Goal: Task Accomplishment & Management: Use online tool/utility

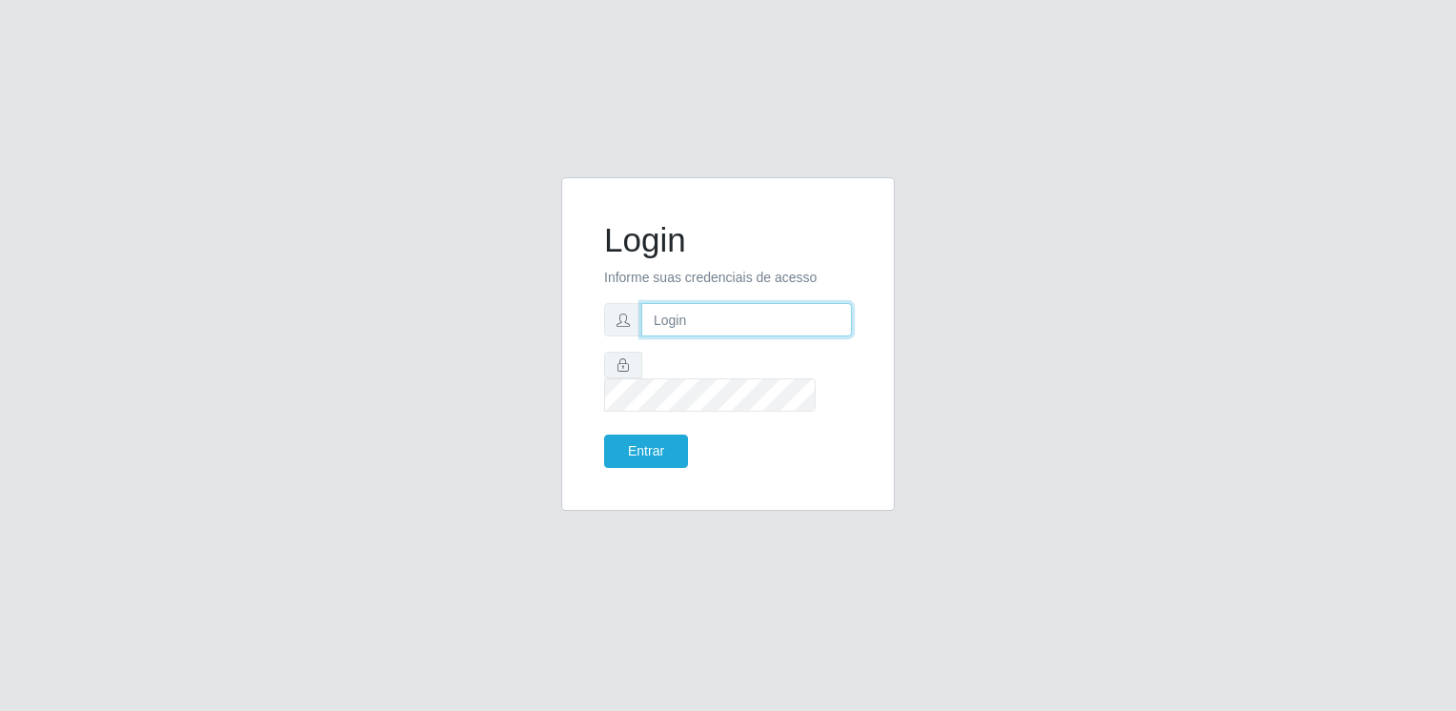
click at [774, 336] on input "text" at bounding box center [746, 319] width 211 height 33
type input "[EMAIL_ADDRESS][DOMAIN_NAME]"
click at [604, 434] on button "Entrar" at bounding box center [646, 450] width 84 height 33
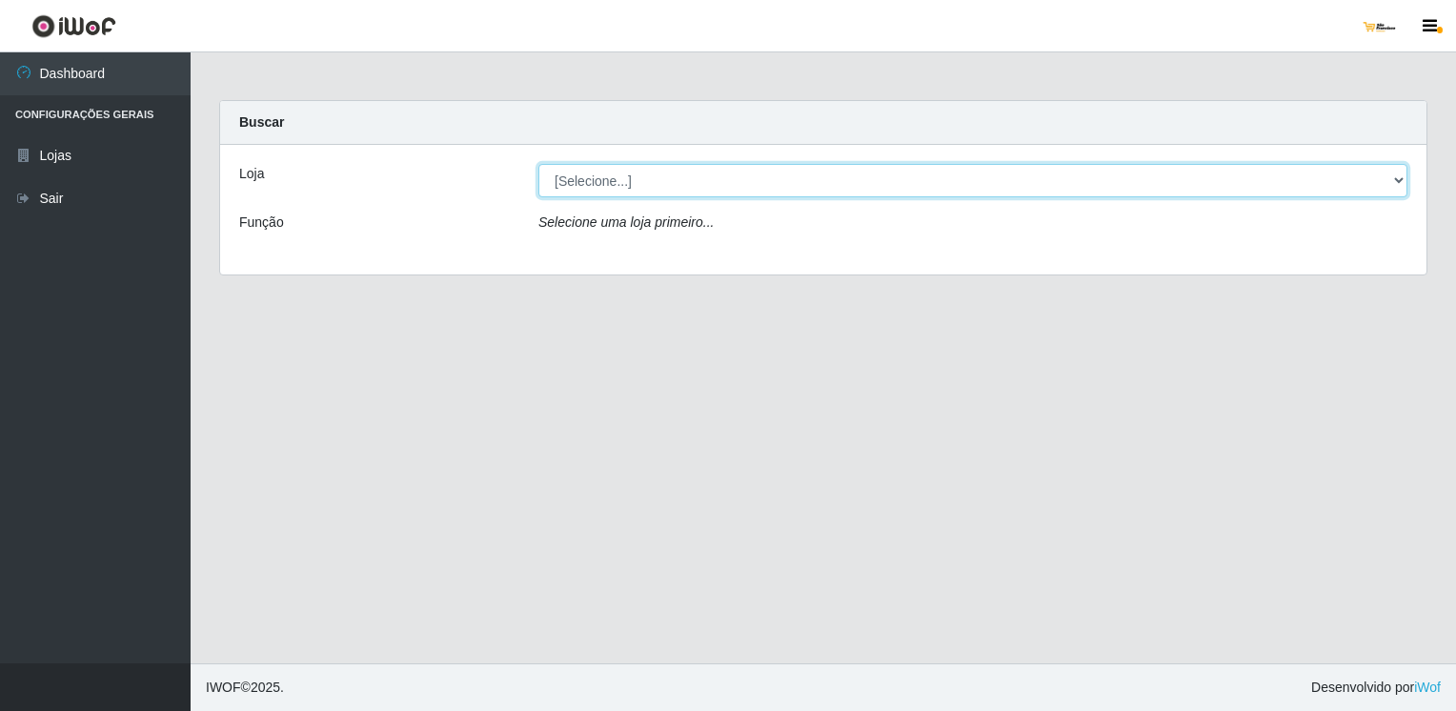
click at [671, 186] on select "[Selecione...] [GEOGRAPHIC_DATA]" at bounding box center [972, 180] width 869 height 33
select select "168"
click at [538, 164] on select "[Selecione...] [GEOGRAPHIC_DATA]" at bounding box center [972, 180] width 869 height 33
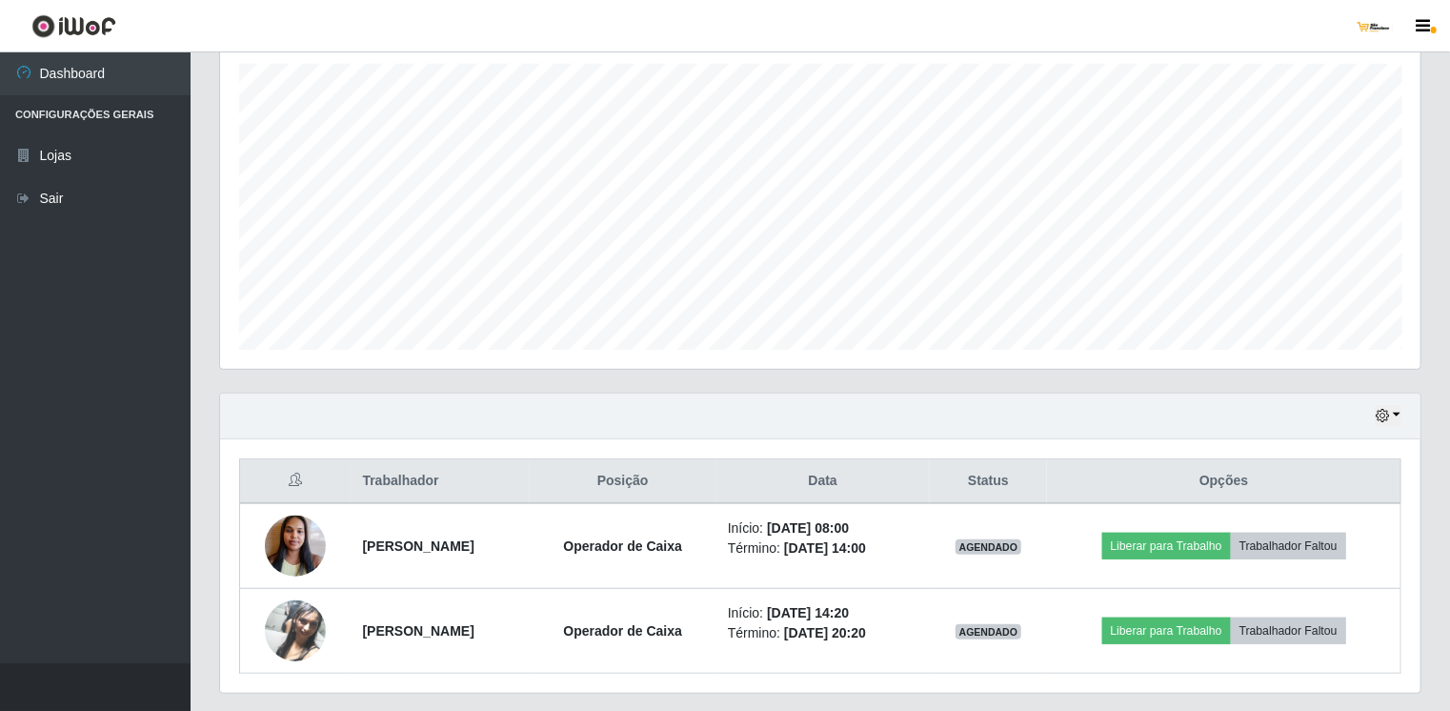
scroll to position [381, 0]
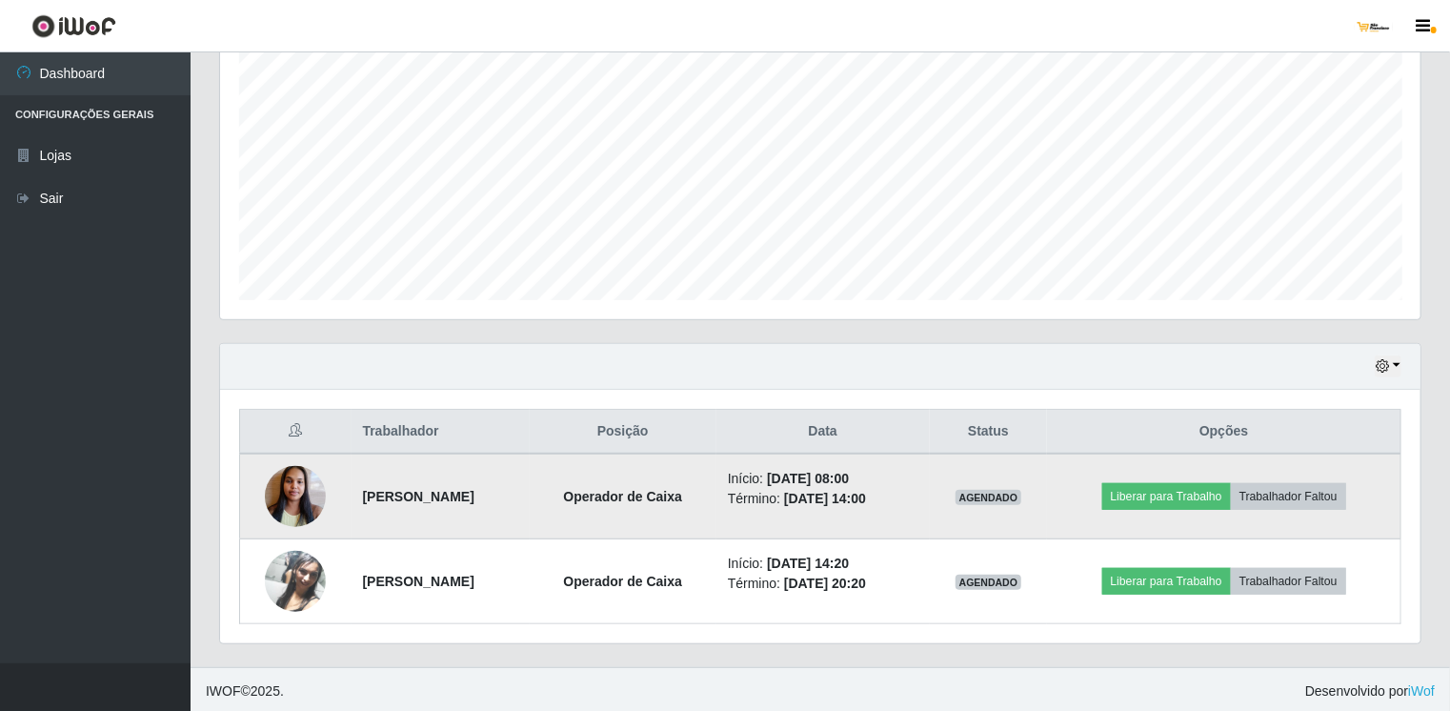
click at [362, 453] on td "[PERSON_NAME]" at bounding box center [441, 496] width 178 height 86
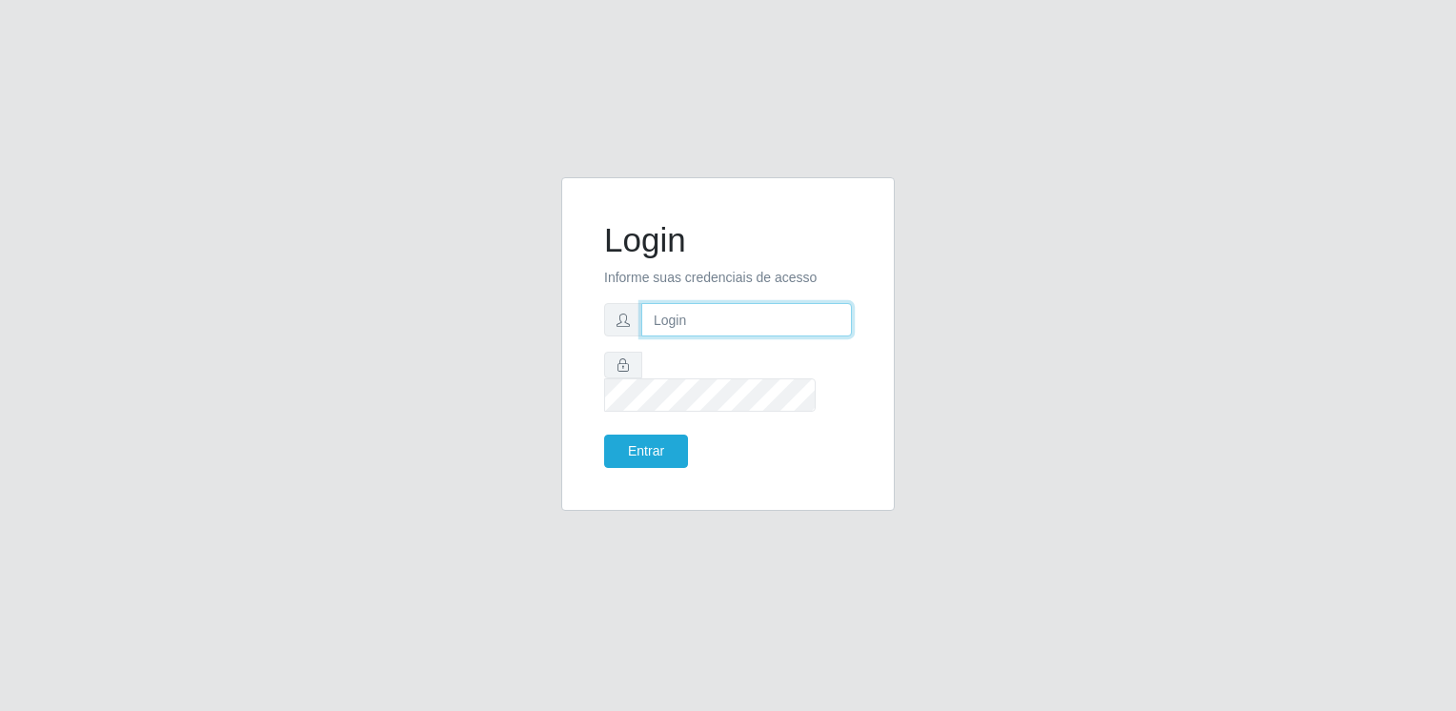
click at [709, 331] on input "text" at bounding box center [746, 319] width 211 height 33
type input "[EMAIL_ADDRESS][DOMAIN_NAME]"
click at [604, 434] on button "Entrar" at bounding box center [646, 450] width 84 height 33
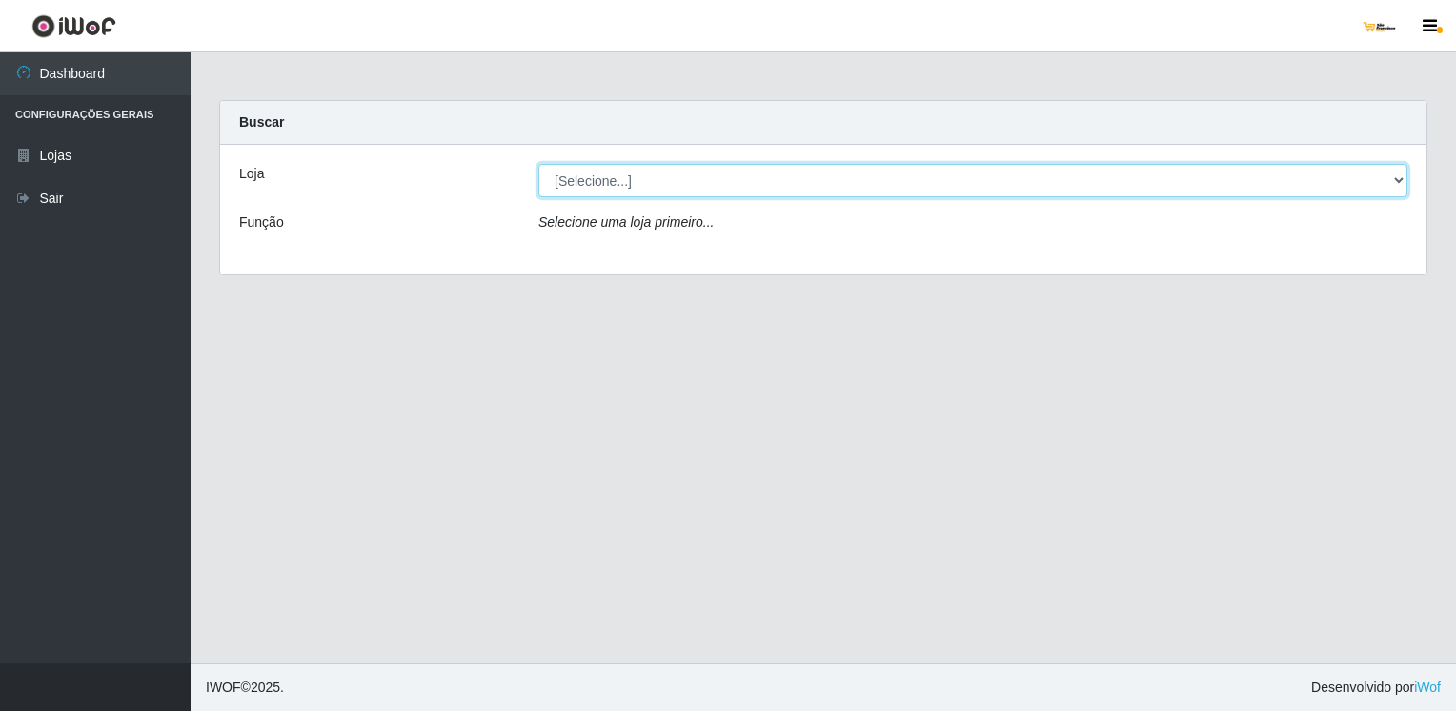
click at [790, 190] on select "[Selecione...] [GEOGRAPHIC_DATA]" at bounding box center [972, 180] width 869 height 33
select select "168"
click at [538, 164] on select "[Selecione...] [GEOGRAPHIC_DATA]" at bounding box center [972, 180] width 869 height 33
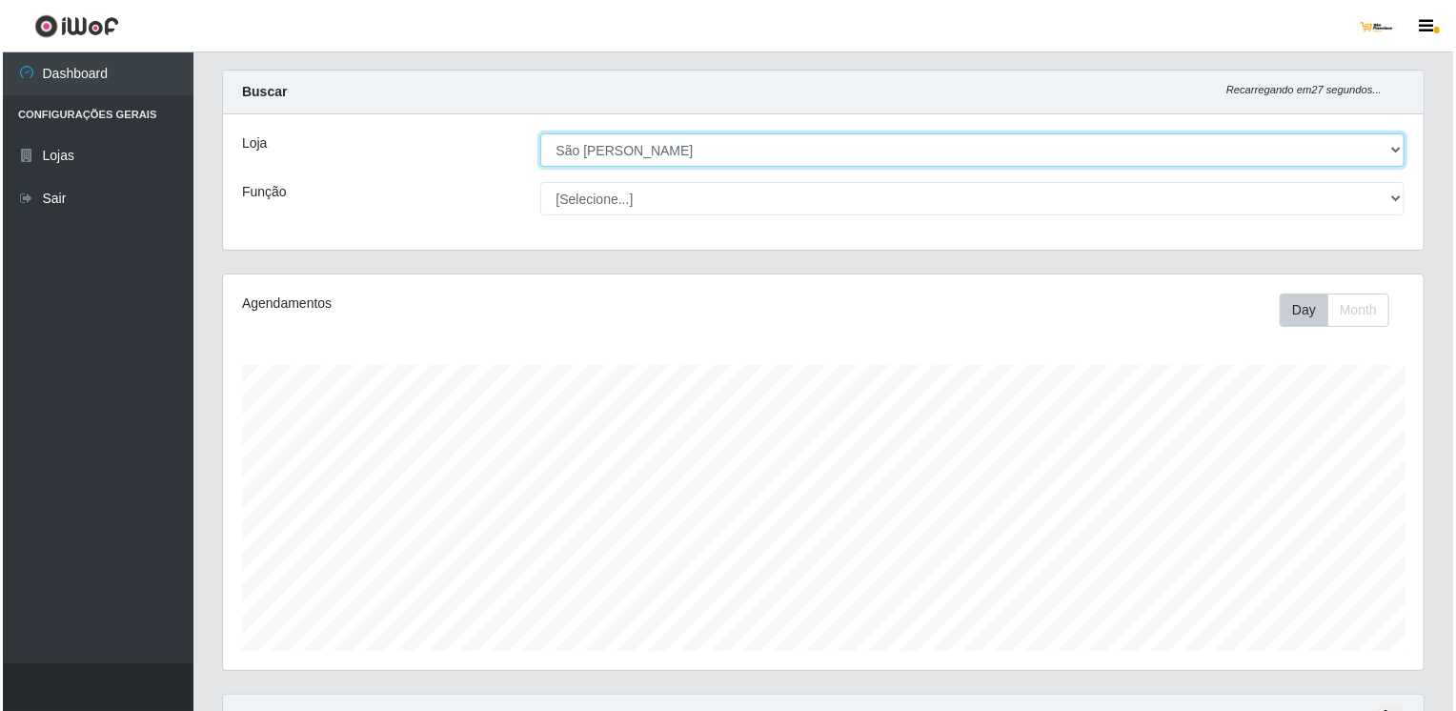
scroll to position [381, 0]
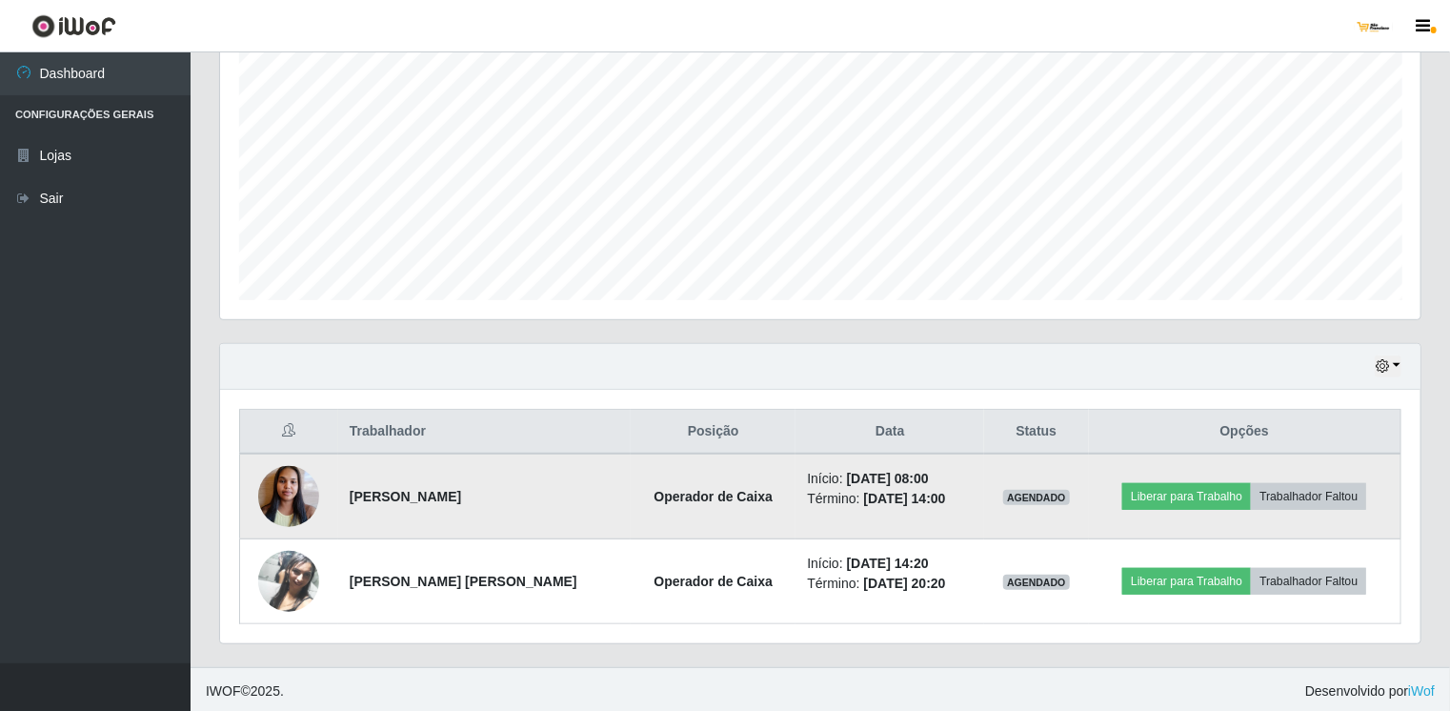
click at [301, 483] on img at bounding box center [288, 495] width 61 height 81
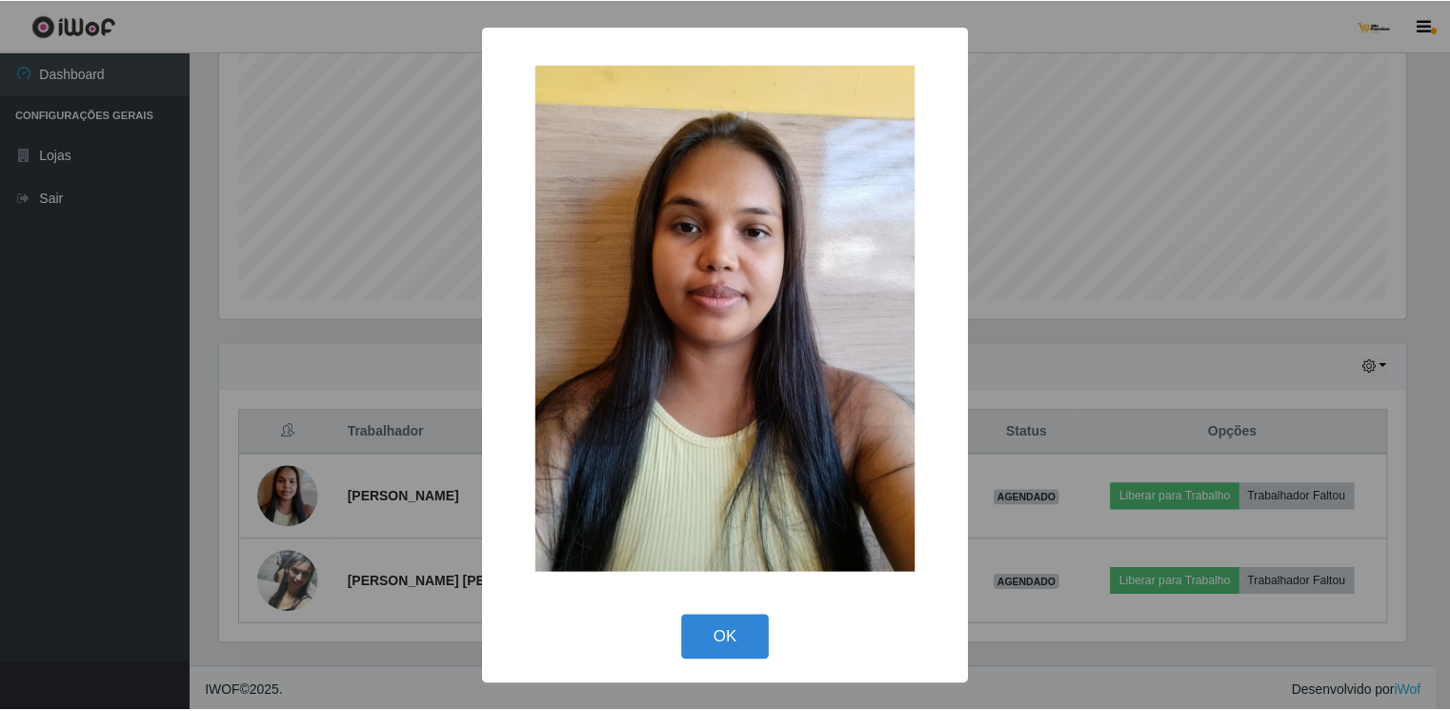
scroll to position [395, 1193]
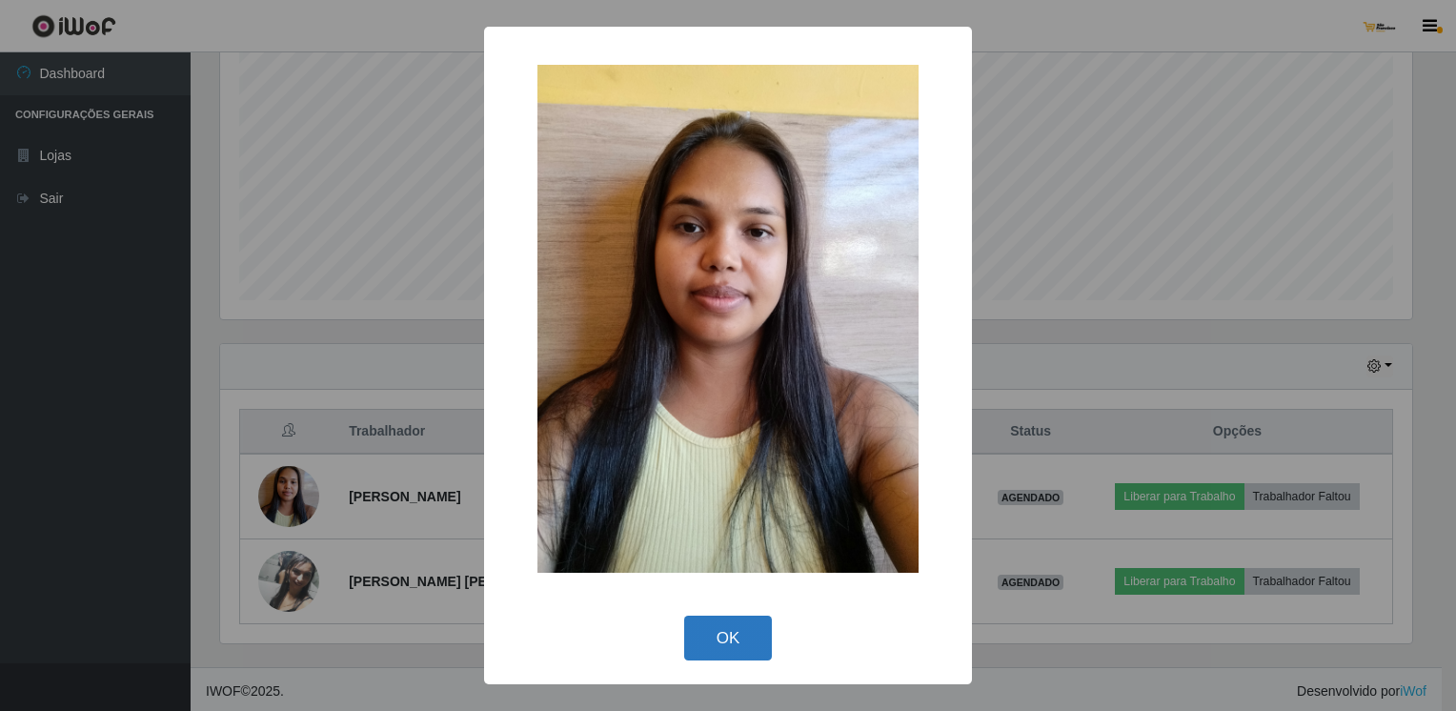
click at [745, 646] on button "OK" at bounding box center [728, 637] width 89 height 45
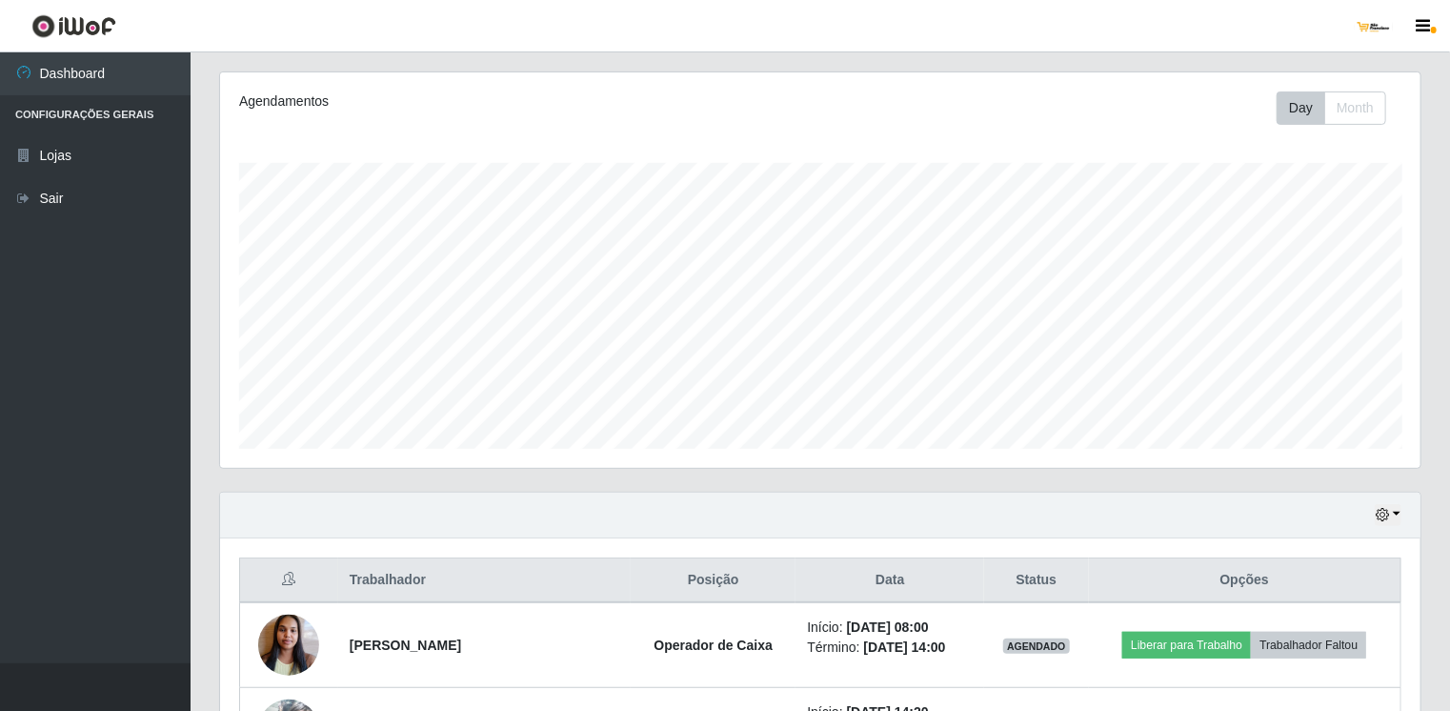
scroll to position [0, 0]
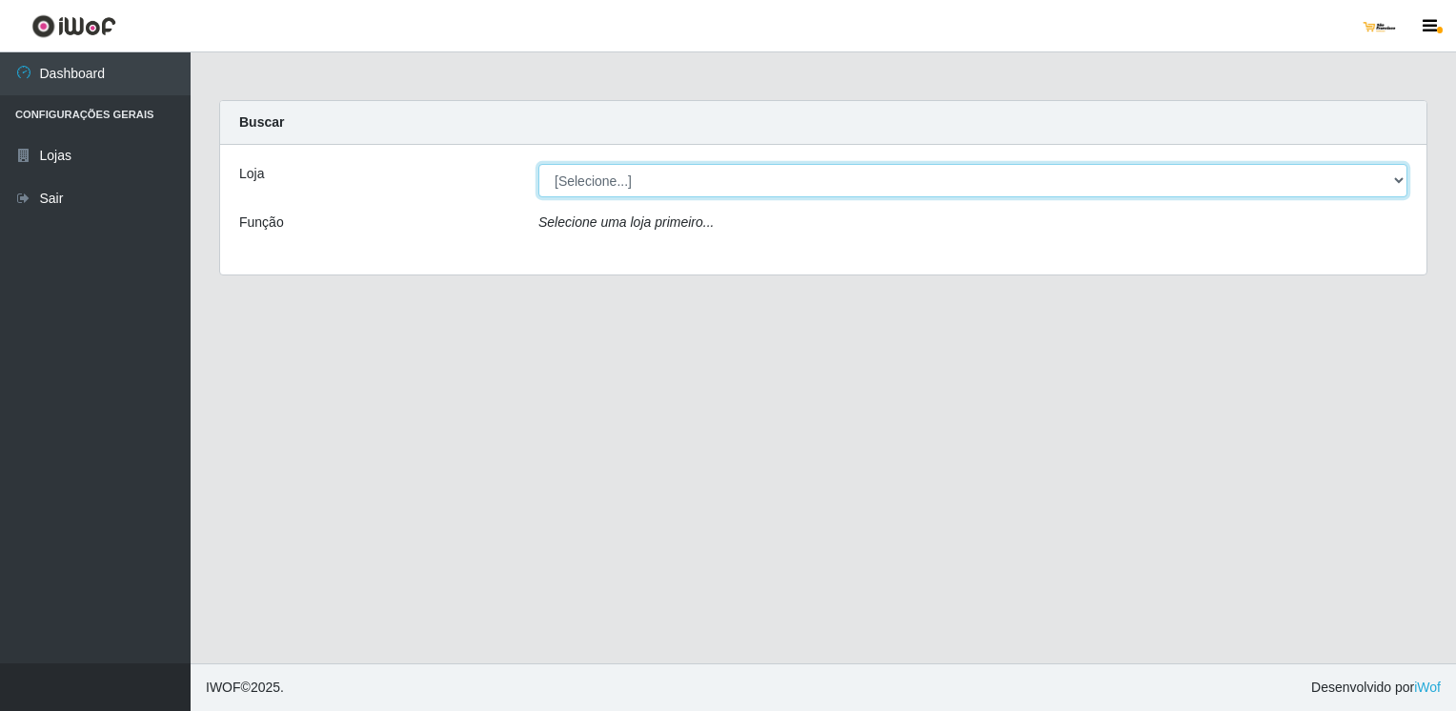
click at [768, 173] on select "[Selecione...] [GEOGRAPHIC_DATA]" at bounding box center [972, 180] width 869 height 33
select select "168"
click at [538, 164] on select "[Selecione...] [GEOGRAPHIC_DATA]" at bounding box center [972, 180] width 869 height 33
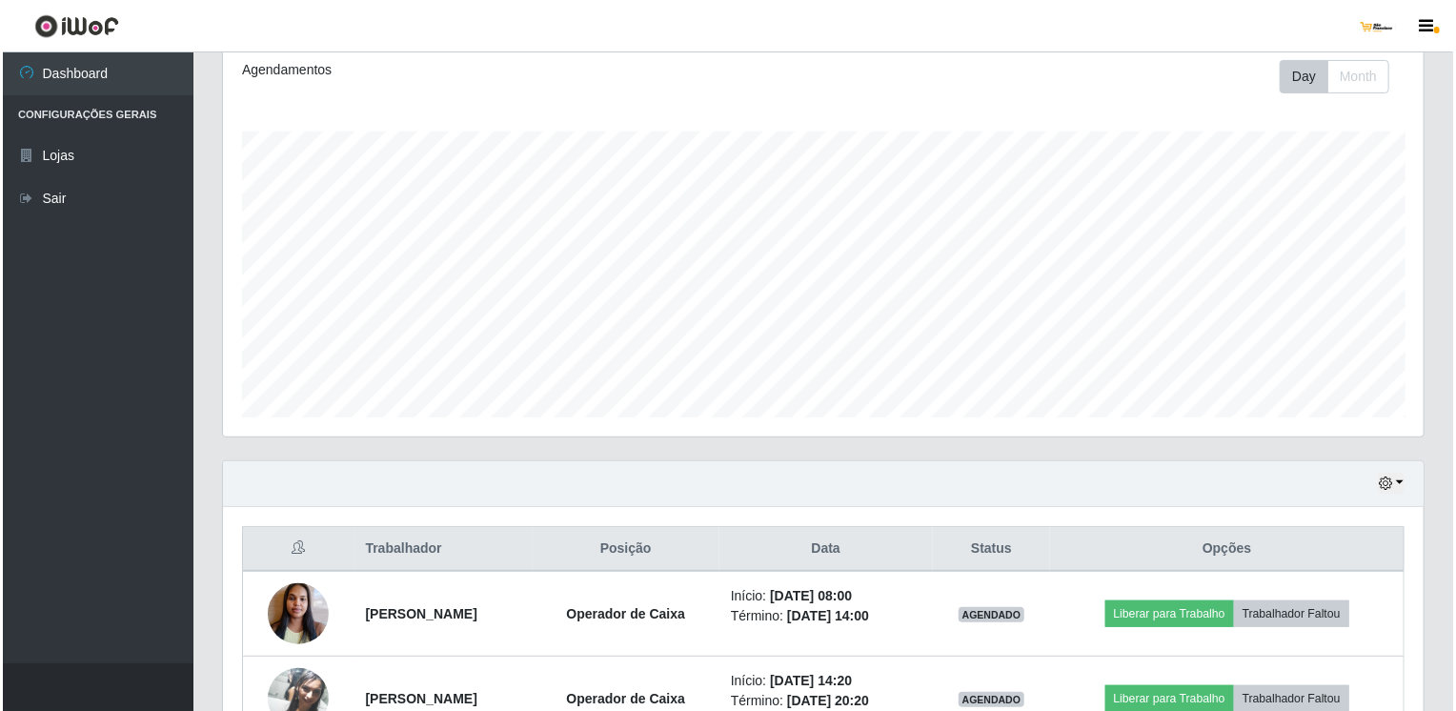
scroll to position [381, 0]
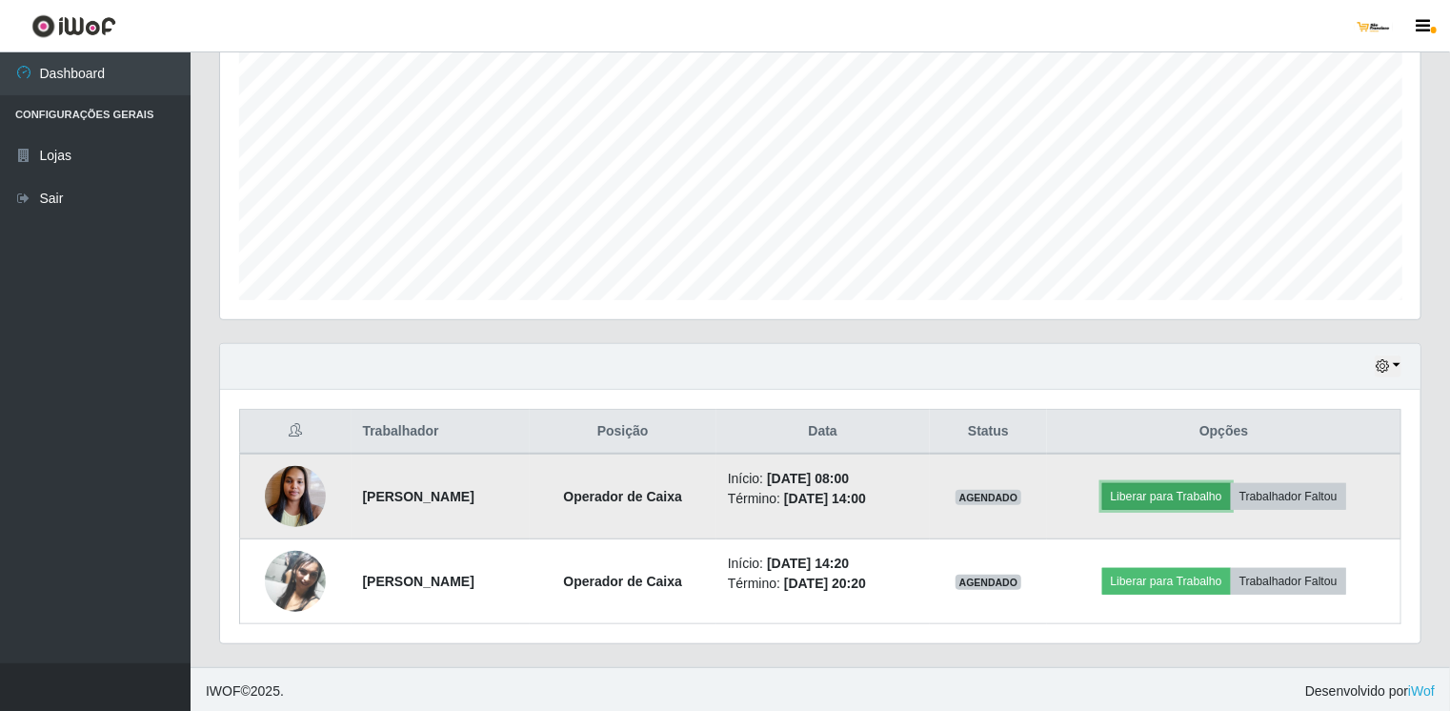
click at [1170, 501] on button "Liberar para Trabalho" at bounding box center [1166, 496] width 129 height 27
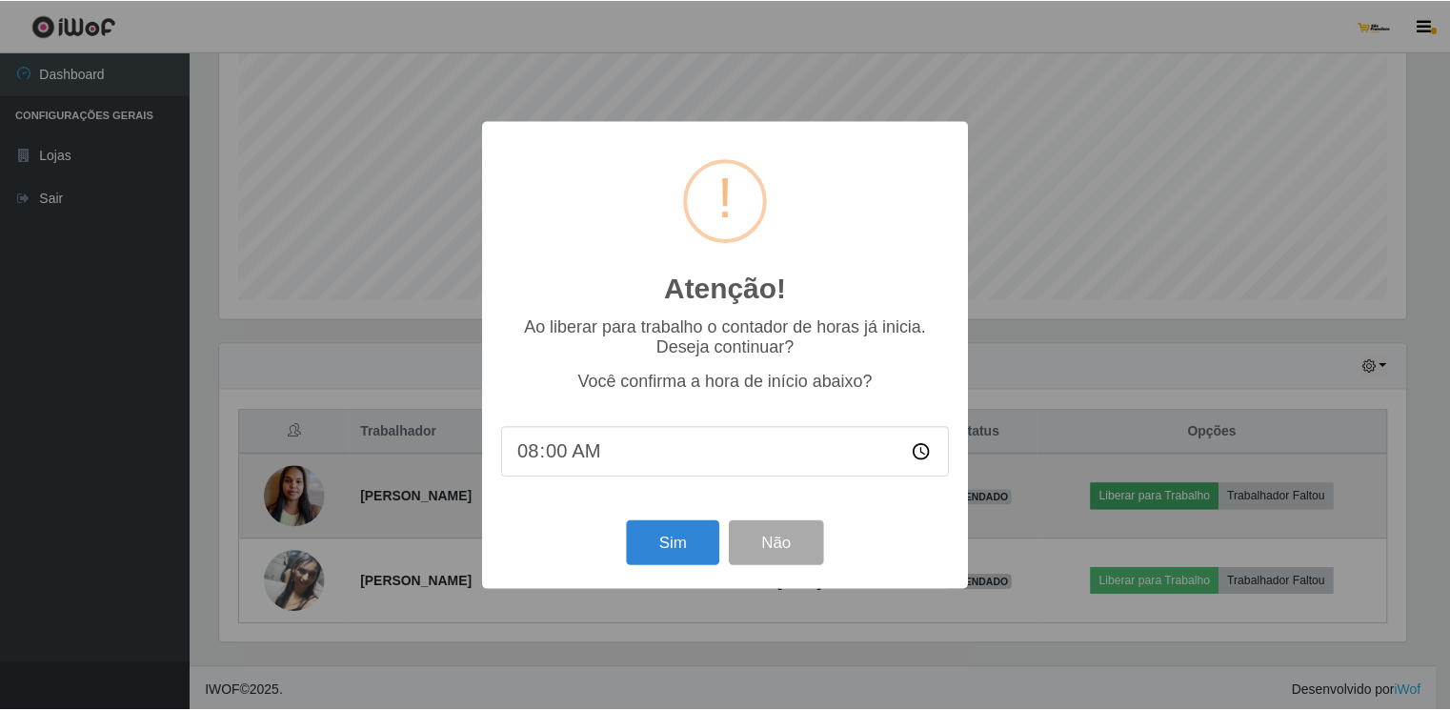
scroll to position [395, 1193]
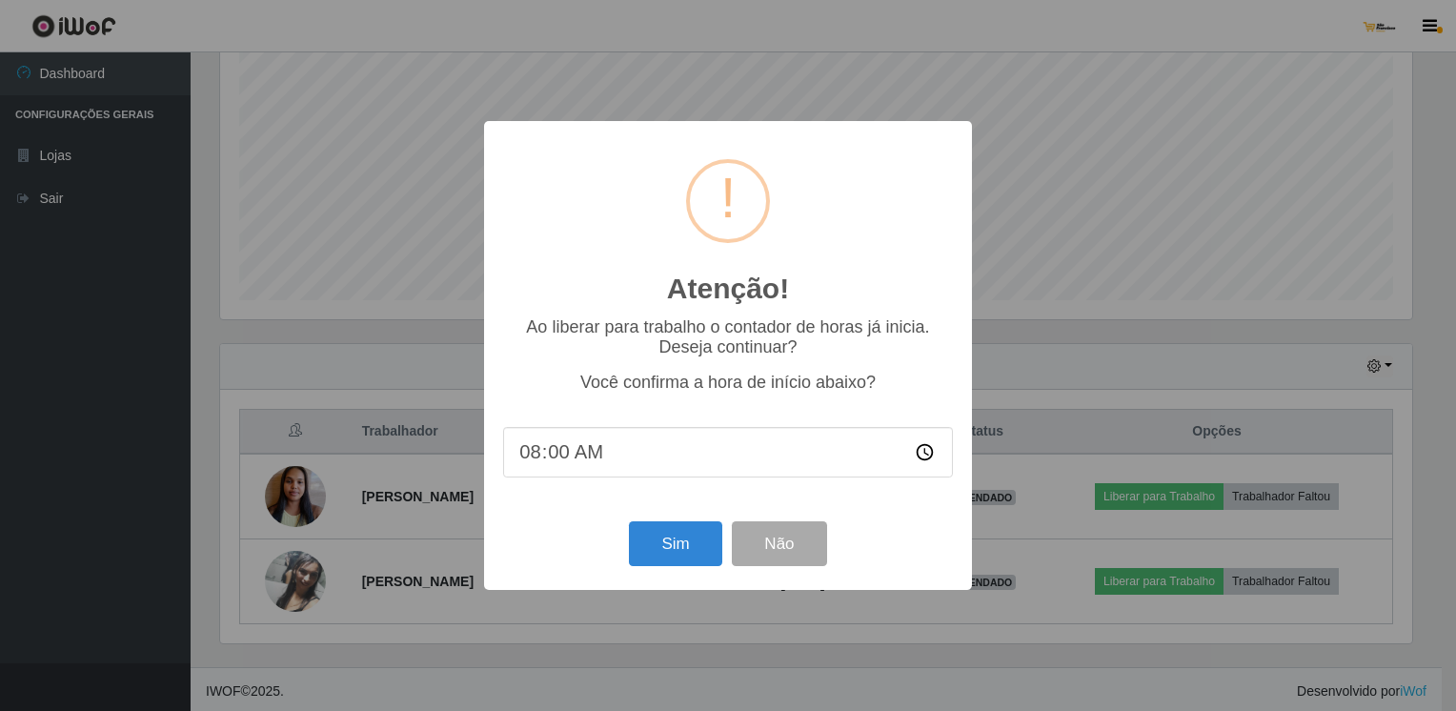
click at [598, 464] on input "08:00" at bounding box center [728, 452] width 450 height 50
click at [676, 534] on button "Sim" at bounding box center [675, 543] width 92 height 45
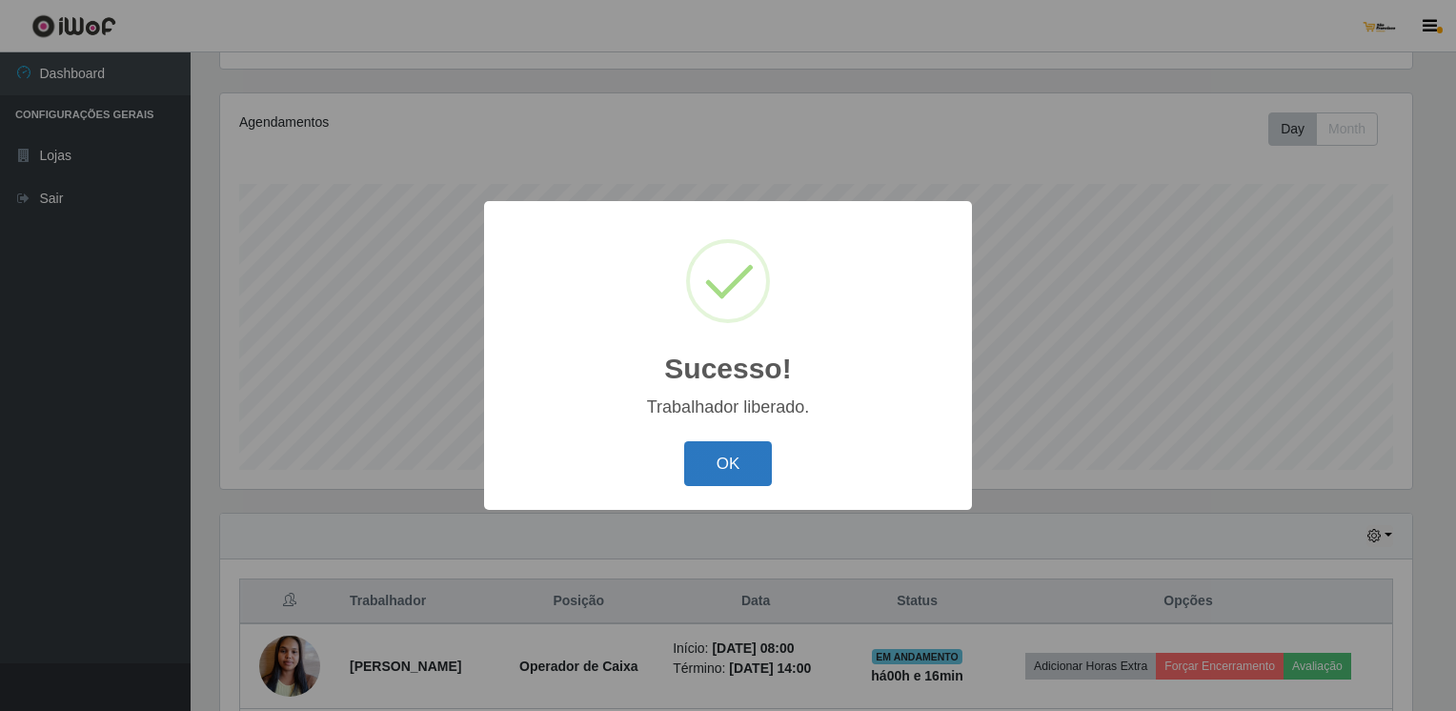
click at [719, 452] on button "OK" at bounding box center [728, 463] width 89 height 45
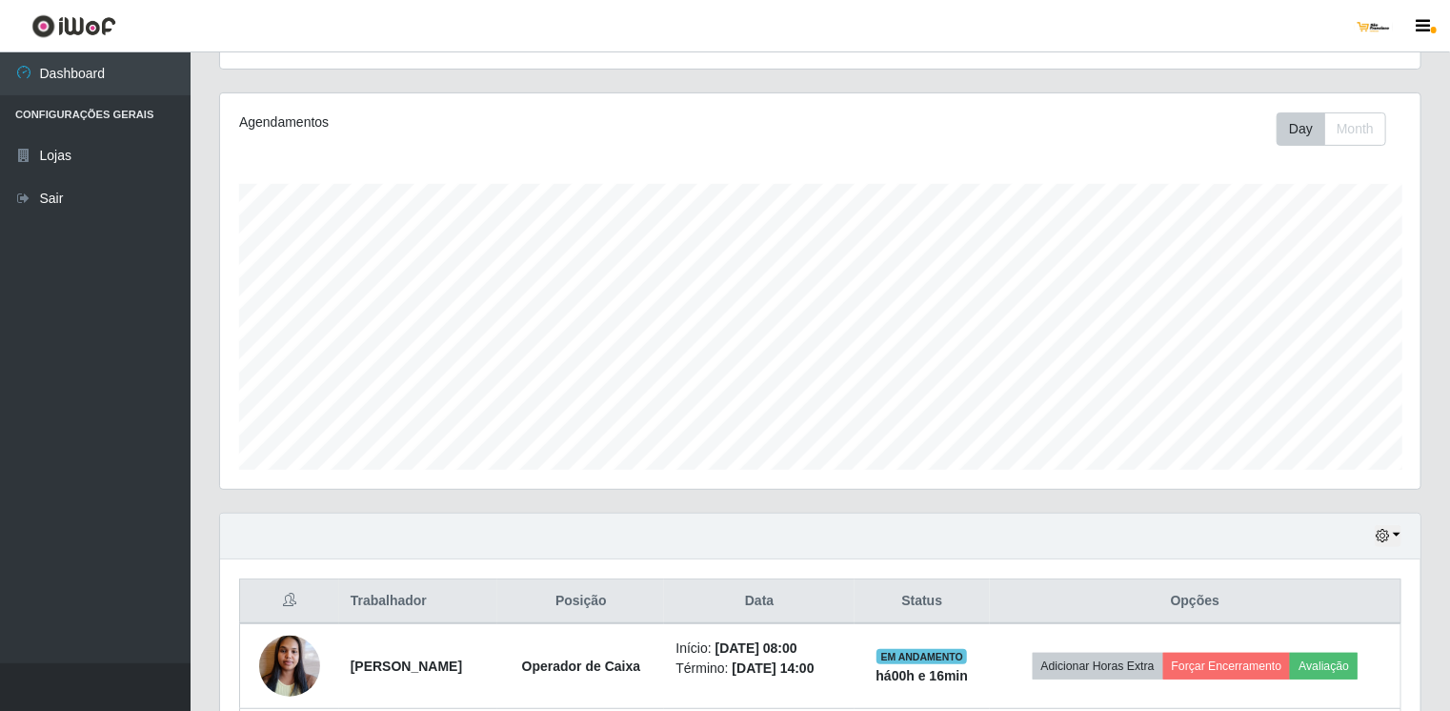
scroll to position [395, 1200]
